Goal: Subscribe to service/newsletter

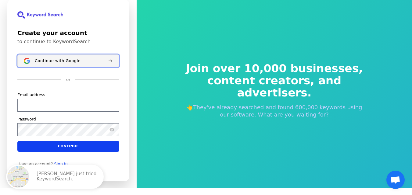
click at [83, 66] on button "Continue with Google" at bounding box center [68, 61] width 102 height 13
